Goal: Complete application form: Complete application form

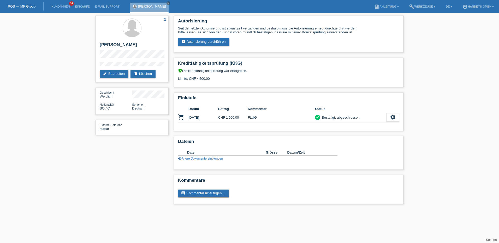
click at [16, 6] on link "POS — MF Group" at bounding box center [22, 6] width 28 height 4
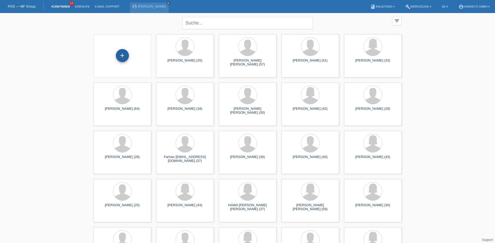
click at [119, 53] on div "+" at bounding box center [122, 55] width 13 height 13
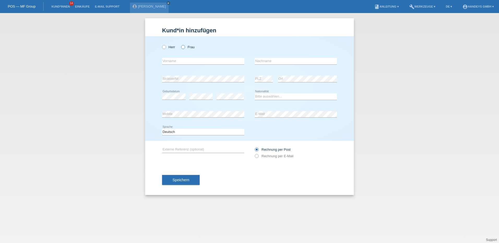
click at [180, 44] on icon at bounding box center [180, 44] width 0 height 0
click at [183, 48] on input "Frau" at bounding box center [182, 46] width 3 height 3
radio input "true"
click at [174, 60] on input "text" at bounding box center [203, 61] width 82 height 7
type input "suthayini"
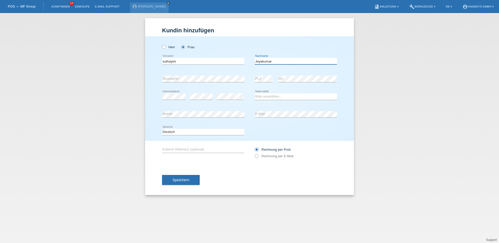
type input "Jeyakumar"
click at [161, 95] on div "Herr Frau suthayini error Vorname" at bounding box center [249, 88] width 209 height 105
select select "LK"
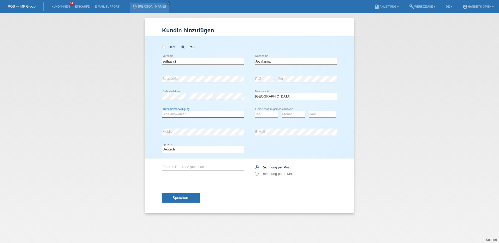
click at [172, 114] on select "Bitte auswählen... C B B - Flüchtlingsstatus Andere" at bounding box center [203, 114] width 82 height 6
select select "C"
click at [162, 111] on select "Bitte auswählen... C B B - Flüchtlingsstatus Andere" at bounding box center [203, 114] width 82 height 6
click at [265, 114] on select "Tag 01 02 03 04 05 06 07 08 09 10 11" at bounding box center [266, 114] width 23 height 6
click at [255, 111] on select "Tag 01 02 03 04 05 06 07 08 09 10 11" at bounding box center [266, 114] width 23 height 6
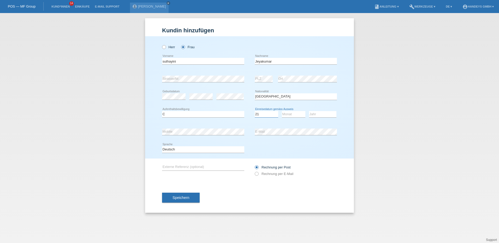
click at [266, 114] on select "Tag 01 02 03 04 05 06 07 08 09 10 11" at bounding box center [266, 114] width 23 height 6
select select "22"
click at [255, 111] on select "Tag 01 02 03 04 05 06 07 08 09 10 11" at bounding box center [266, 114] width 23 height 6
click at [298, 112] on select "Monat 01 02 03 04 05 06 07 08 09 10 11" at bounding box center [293, 114] width 23 height 6
select select "06"
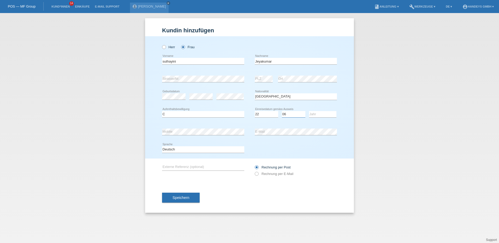
click at [282, 111] on select "Monat 01 02 03 04 05 06 07 08 09 10 11" at bounding box center [293, 114] width 23 height 6
click at [316, 114] on select "Jahr 2025 2024 2023 2022 2021 2020 2019 2018 2017 2016 2015 2014 2013 2012 2011…" at bounding box center [322, 114] width 27 height 6
select select "1997"
click at [309, 111] on select "Jahr 2025 2024 2023 2022 2021 2020 2019 2018 2017 2016 2015 2014 2013 2012 2011…" at bounding box center [322, 114] width 27 height 6
click at [179, 168] on input "text" at bounding box center [203, 167] width 82 height 7
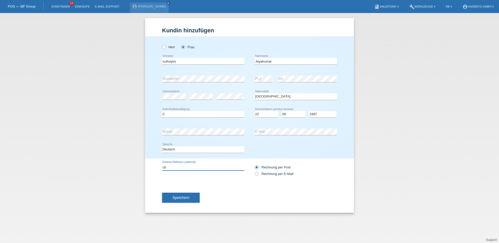
type input "cb"
click at [183, 198] on span "Speichern" at bounding box center [180, 198] width 17 height 4
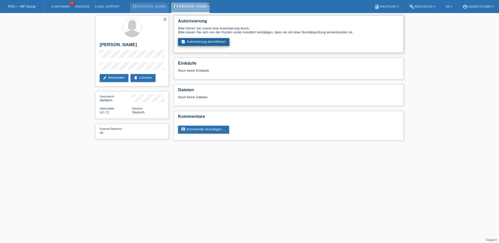
click at [213, 41] on link "assignment_turned_in Autorisierung durchführen" at bounding box center [203, 42] width 51 height 8
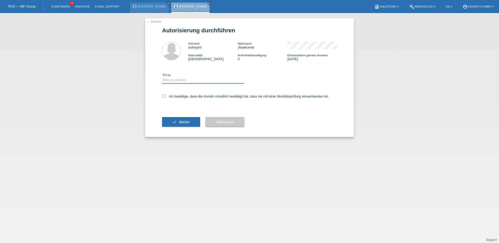
click at [184, 80] on select "Bitte auswählen CHF 1.00 - CHF 499.00 CHF 500.00 - CHF 1'999.00 CHF 2'000.00 - …" at bounding box center [203, 80] width 82 height 6
select select "3"
click at [162, 77] on select "Bitte auswählen CHF 1.00 - CHF 499.00 CHF 500.00 - CHF 1'999.00 CHF 2'000.00 - …" at bounding box center [203, 80] width 82 height 6
click at [164, 95] on icon at bounding box center [163, 95] width 3 height 3
click at [164, 95] on input "Ich bestätige, dass die Kundin mündlich bestätigt hat, dass sie mit einer Bonit…" at bounding box center [163, 95] width 3 height 3
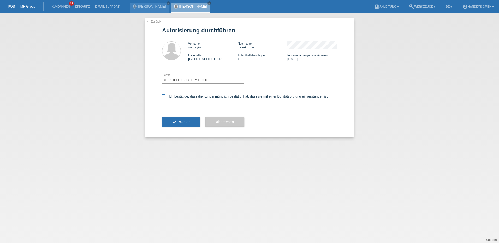
checkbox input "true"
click at [179, 126] on button "check Weiter" at bounding box center [181, 122] width 38 height 10
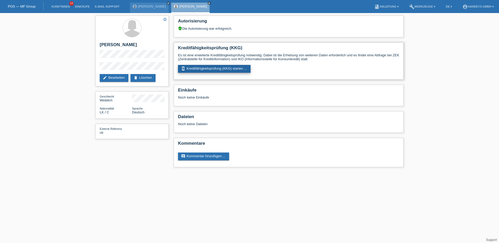
click at [235, 70] on link "perm_device_information Kreditfähigkeitsprüfung (KKG) starten ..." at bounding box center [214, 69] width 73 height 8
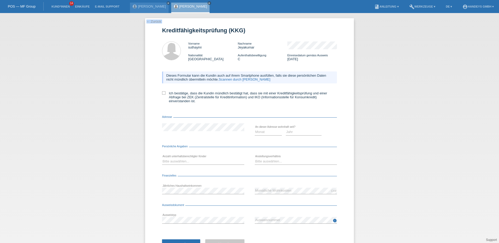
scroll to position [22, 0]
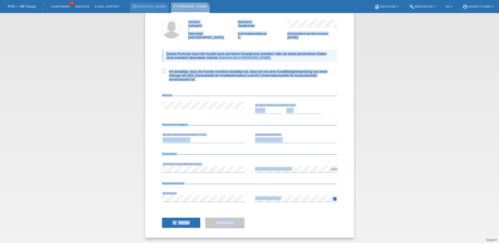
drag, startPoint x: 162, startPoint y: 31, endPoint x: 297, endPoint y: 225, distance: 236.7
click at [297, 225] on form "Kreditfähigkeitsprüfung (KKG) Vorname suthayini Nachname [PERSON_NAME] National…" at bounding box center [249, 121] width 175 height 232
copy form "Loremipsumdolorsitametc (ADI) Elitsed doeiusmod Temporin Utlaboree Doloremagnaa…"
click at [453, 151] on div "← Zurück Kreditfähigkeitsprüfung (KKG) Vorname suthayini Nachname [PERSON_NAME]…" at bounding box center [249, 128] width 499 height 230
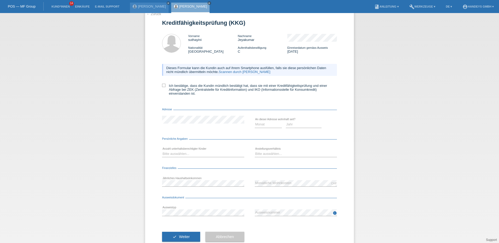
scroll to position [0, 0]
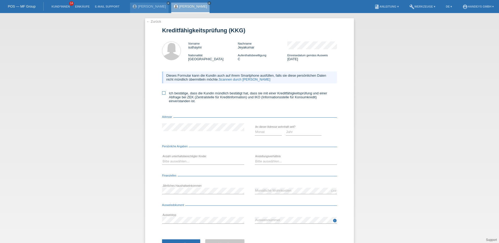
click at [162, 93] on icon at bounding box center [163, 92] width 3 height 3
click at [162, 93] on input "Ich bestätige, dass die Kundin mündlich bestätigt hat, dass sie mit einer Kredi…" at bounding box center [163, 92] width 3 height 3
checkbox input "true"
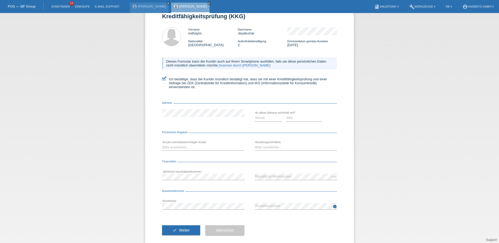
scroll to position [22, 0]
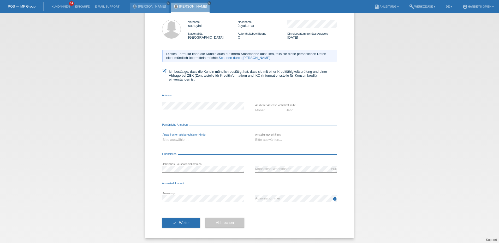
click at [182, 140] on select "Bitte auswählen... 0 1 2 3 4 5 6 7 8 9" at bounding box center [203, 140] width 82 height 6
select select "1"
click at [162, 137] on select "Bitte auswählen... 0 1 2 3 4 5 6 7 8 9" at bounding box center [203, 140] width 82 height 6
click at [262, 111] on select "Monat 01 02 03 04 05 06 07 08 09 10" at bounding box center [268, 110] width 27 height 6
select select "01"
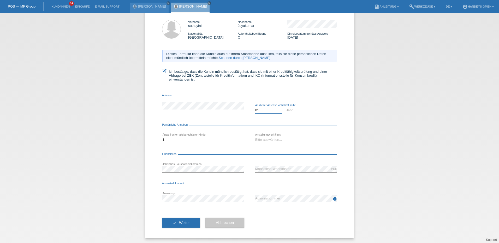
click at [255, 107] on select "Monat 01 02 03 04 05 06 07 08 09 10" at bounding box center [268, 110] width 27 height 6
click at [292, 111] on select "Jahr 2025 2024 2023 2022 2021 2020 2019 2018 2017 2016 2015 2014 2013 2012 2011…" at bounding box center [304, 110] width 36 height 6
select select "2001"
click at [286, 107] on select "Jahr 2025 2024 2023 2022 2021 2020 2019 2018 2017 2016 2015 2014 2013 2012 2011…" at bounding box center [304, 110] width 36 height 6
click at [273, 139] on select "Bitte auswählen... Unbefristet Befristet Lehrling/Student Pensioniert Nicht arb…" at bounding box center [296, 140] width 82 height 6
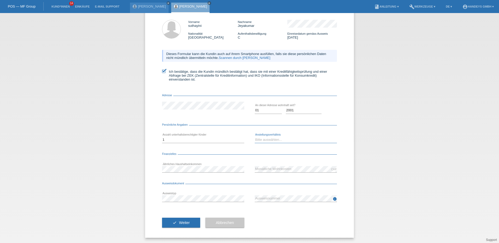
select select "UNLIMITED"
click at [255, 137] on select "Bitte auswählen... Unbefristet Befristet Lehrling/Student Pensioniert Nicht arb…" at bounding box center [296, 140] width 82 height 6
click at [182, 224] on span "Weiter" at bounding box center [184, 223] width 11 height 4
